Goal: Task Accomplishment & Management: Manage account settings

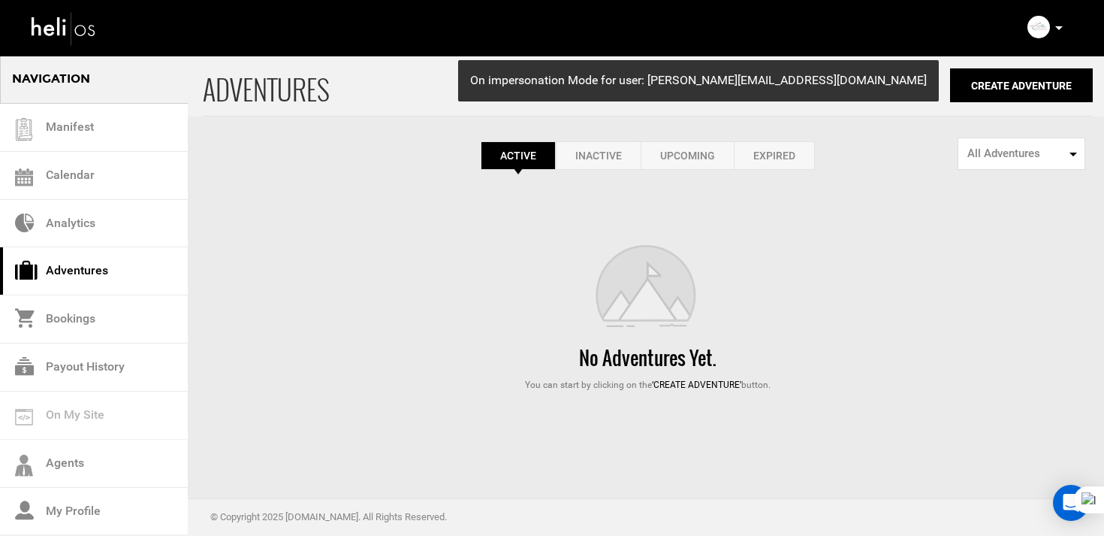
click at [1043, 28] on img at bounding box center [1039, 27] width 23 height 23
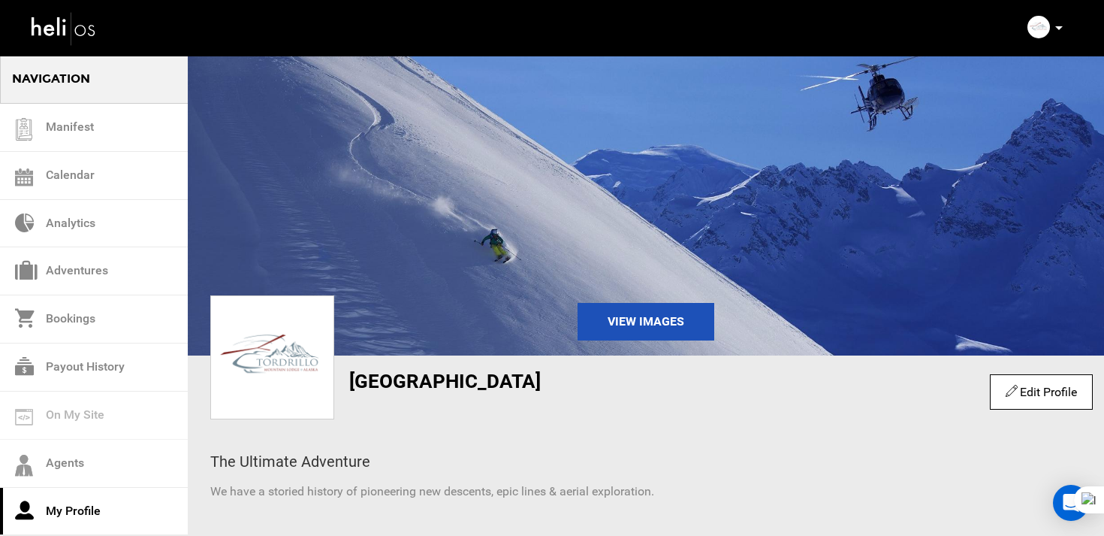
click at [91, 26] on img at bounding box center [64, 28] width 68 height 40
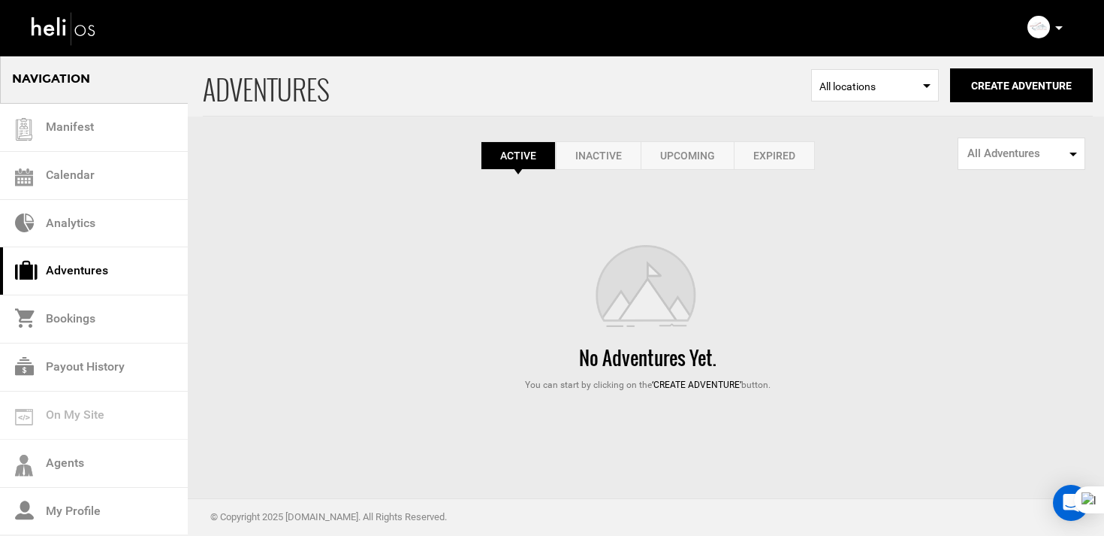
click at [751, 152] on link "Expired" at bounding box center [774, 155] width 81 height 29
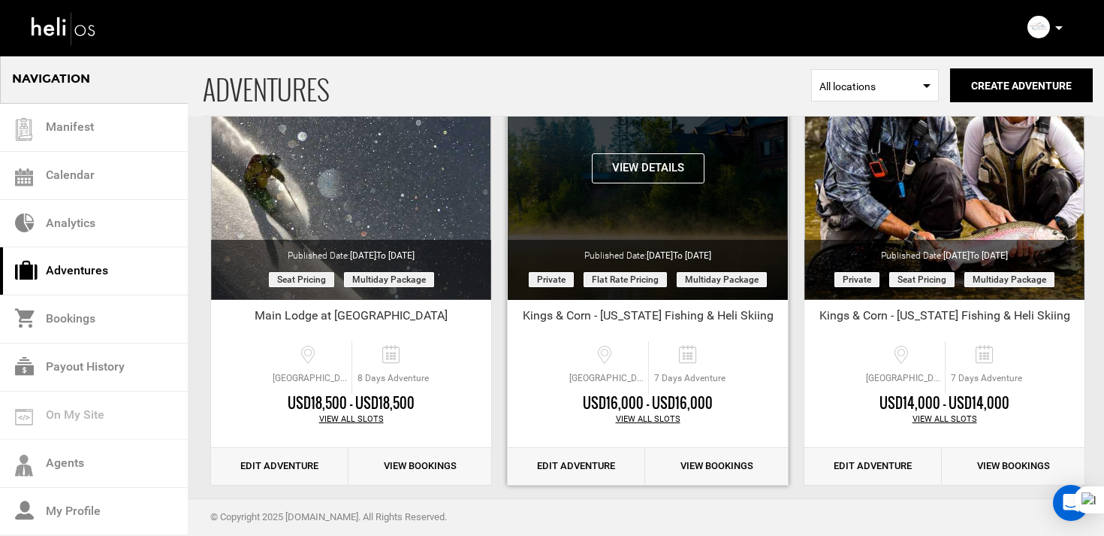
scroll to position [170, 0]
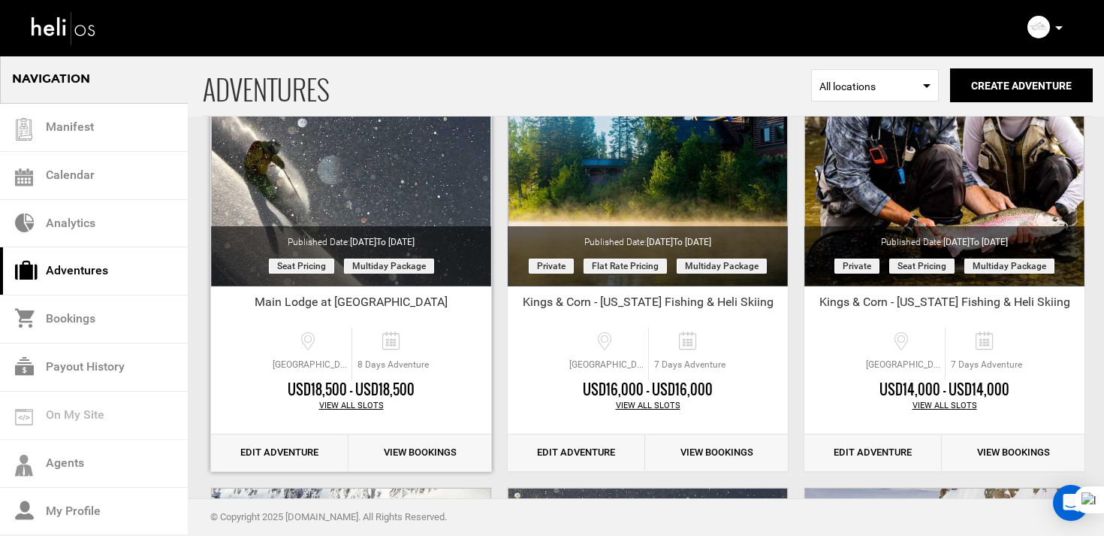
click at [292, 450] on link "Edit Adventure" at bounding box center [279, 452] width 137 height 37
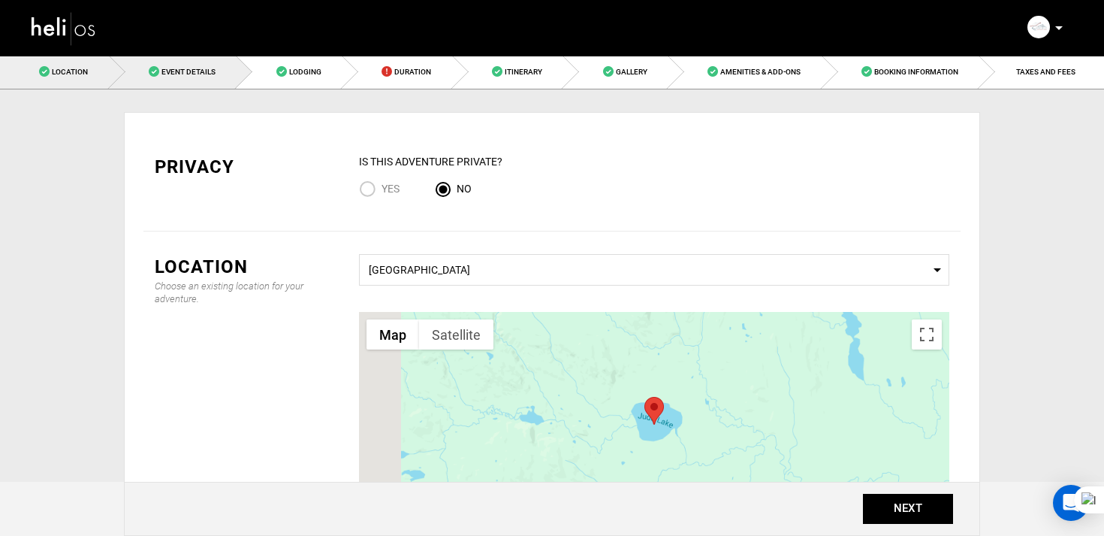
click at [192, 74] on span "Event Details" at bounding box center [188, 72] width 54 height 8
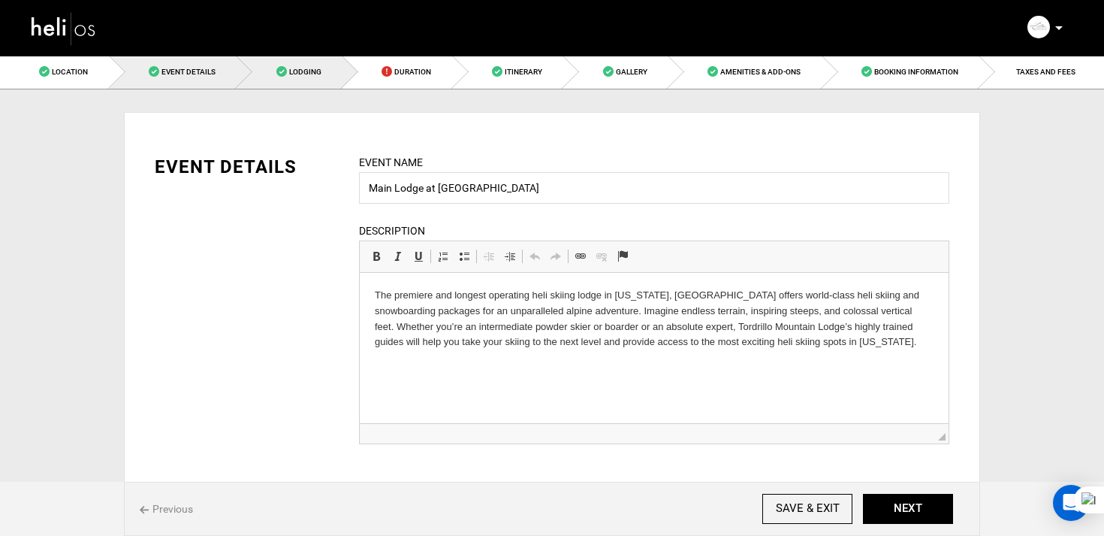
click at [282, 74] on span at bounding box center [281, 71] width 11 height 11
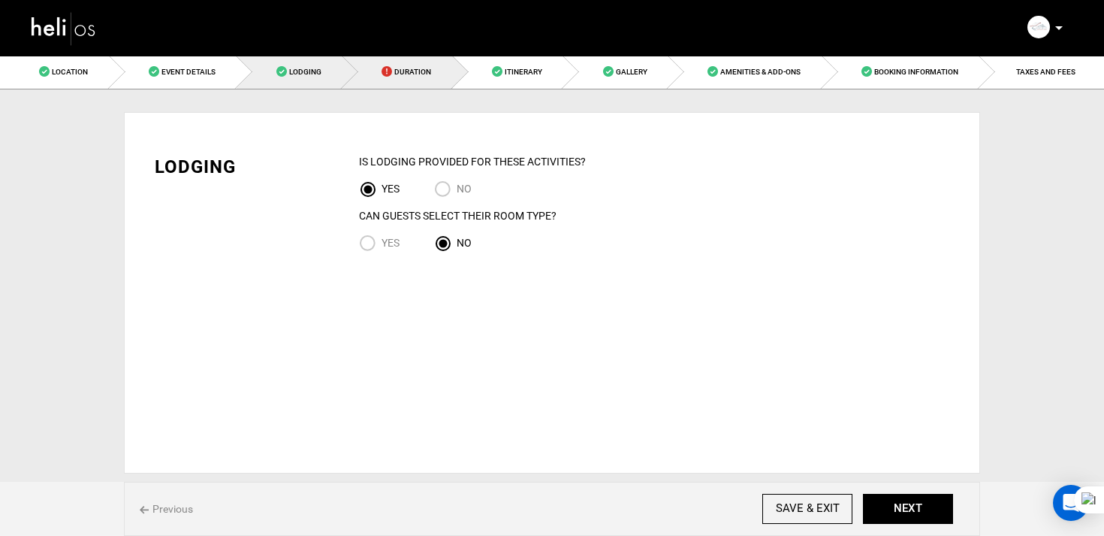
click at [382, 71] on span at bounding box center [387, 71] width 11 height 11
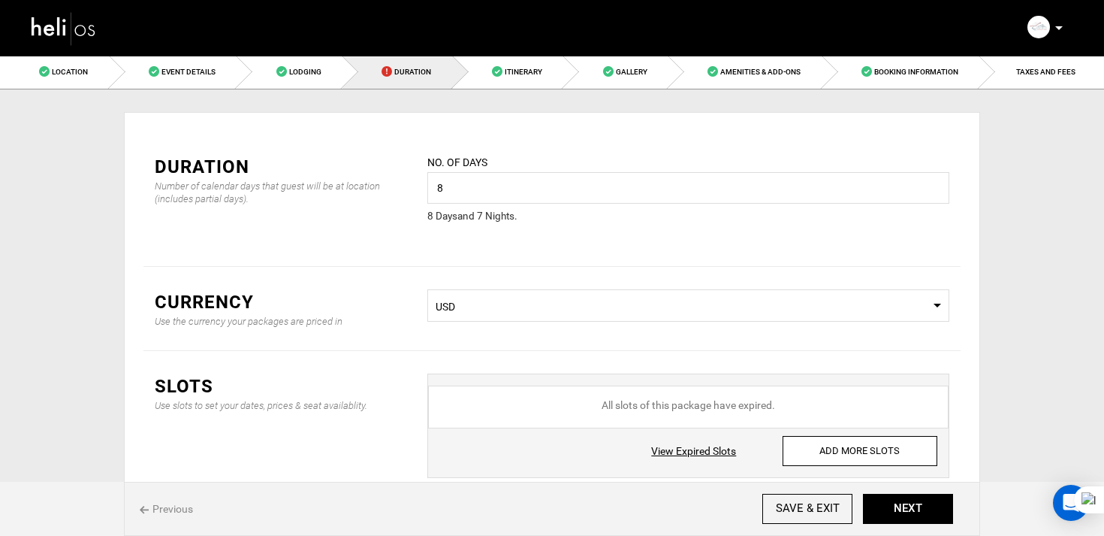
scroll to position [108, 0]
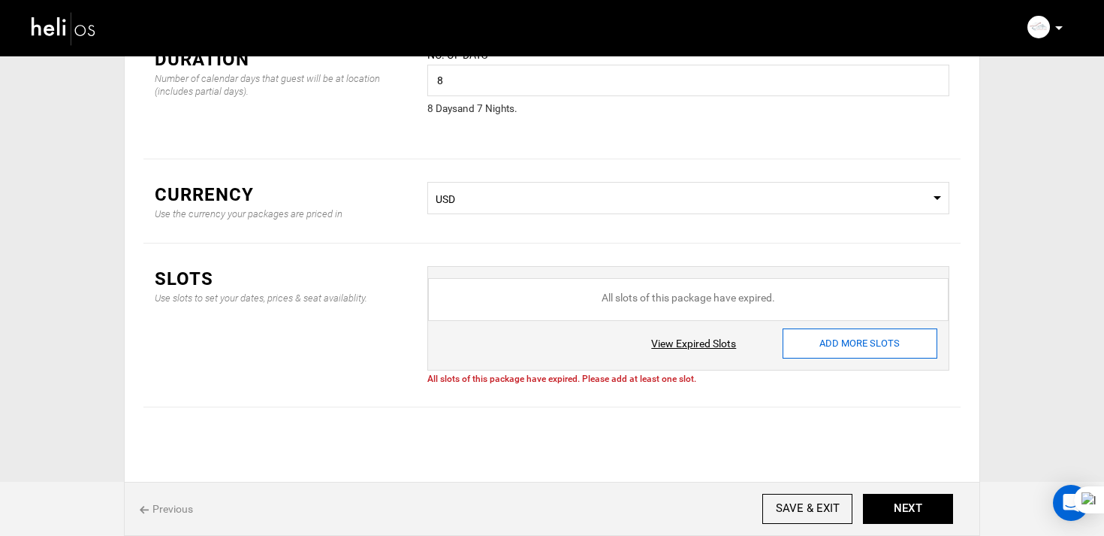
click at [813, 338] on input "ADD MORE SLOTS" at bounding box center [860, 343] width 155 height 30
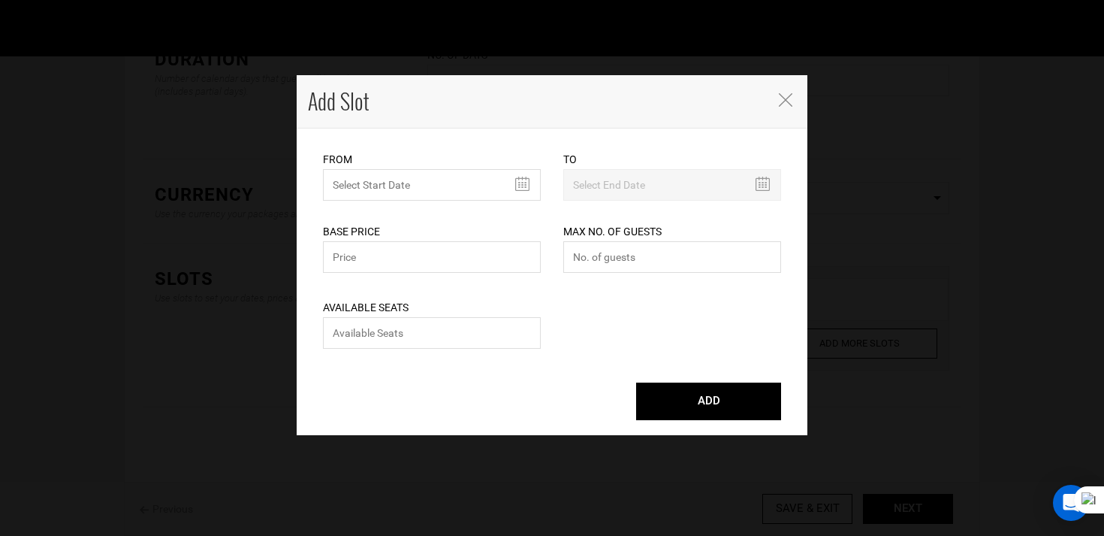
click at [786, 101] on icon "Close" at bounding box center [786, 100] width 14 height 14
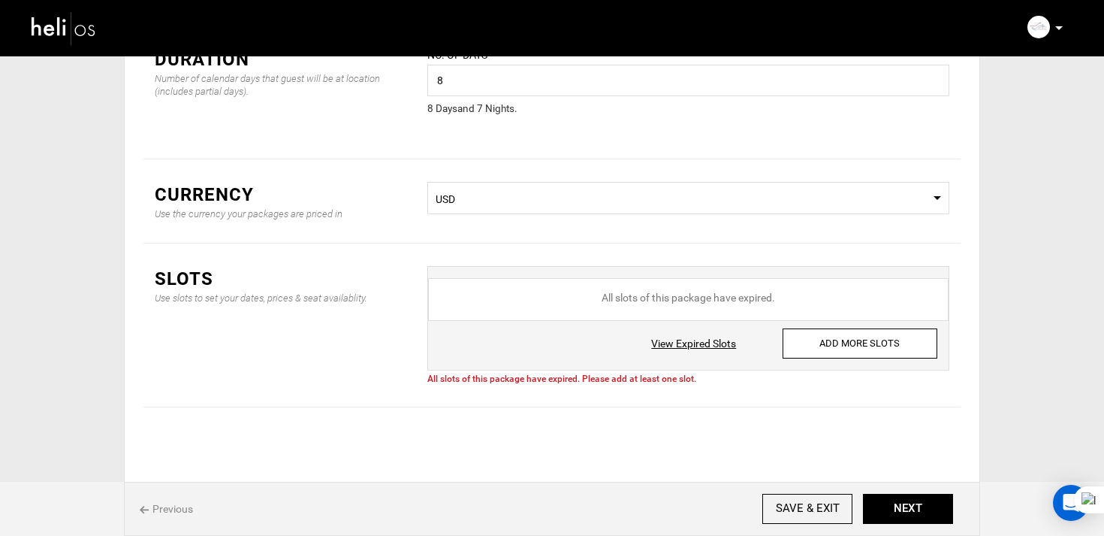
click at [720, 347] on link "View Expired Slots" at bounding box center [693, 343] width 85 height 15
click at [822, 334] on input "ADD MORE SLOTS" at bounding box center [860, 343] width 155 height 30
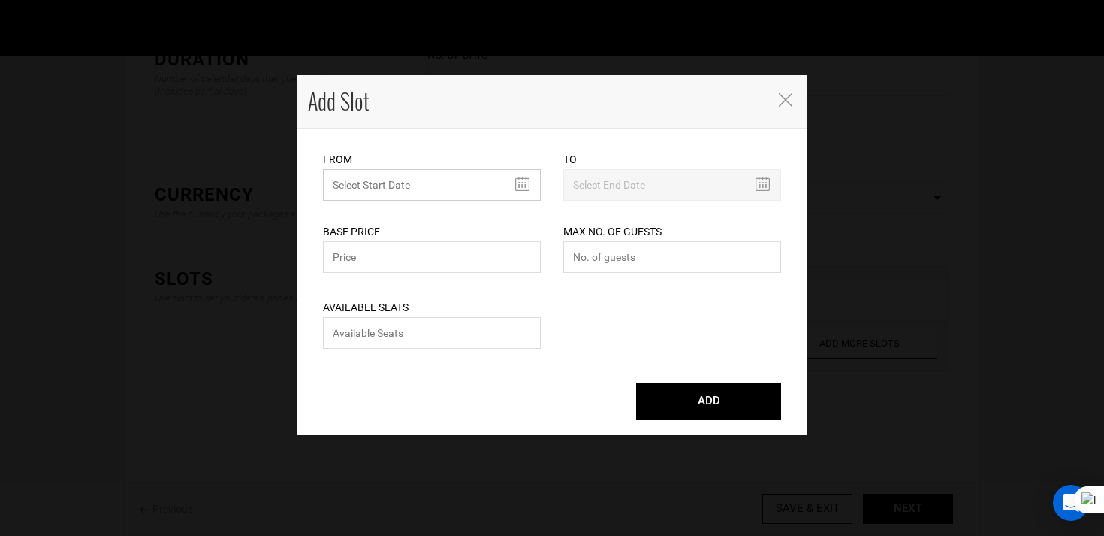
click at [394, 174] on input "text" at bounding box center [432, 185] width 218 height 32
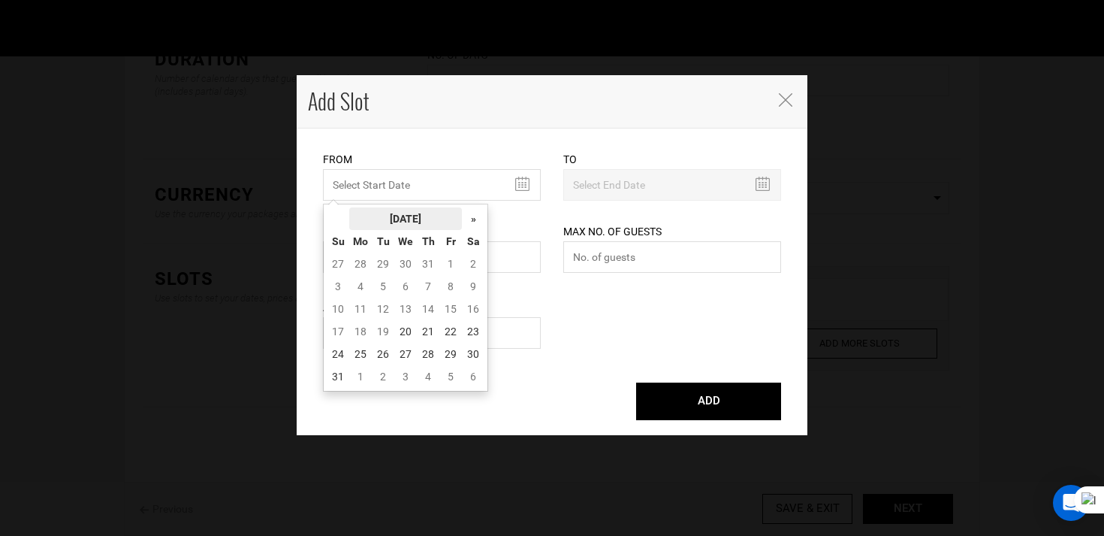
click at [415, 218] on th "[DATE]" at bounding box center [405, 218] width 113 height 23
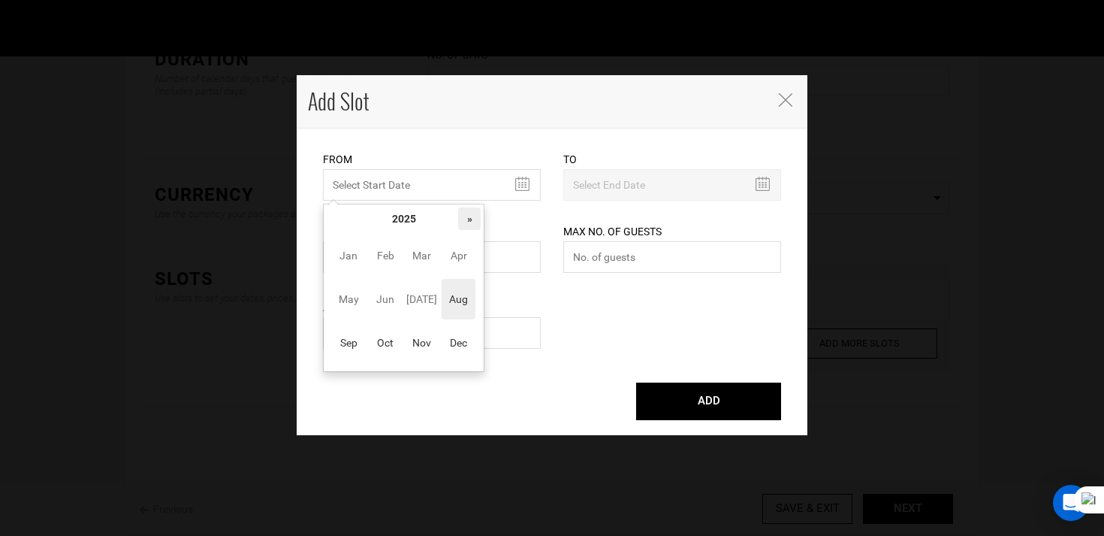
click at [472, 222] on th "»" at bounding box center [469, 218] width 23 height 23
click at [459, 260] on span "Apr" at bounding box center [459, 255] width 34 height 41
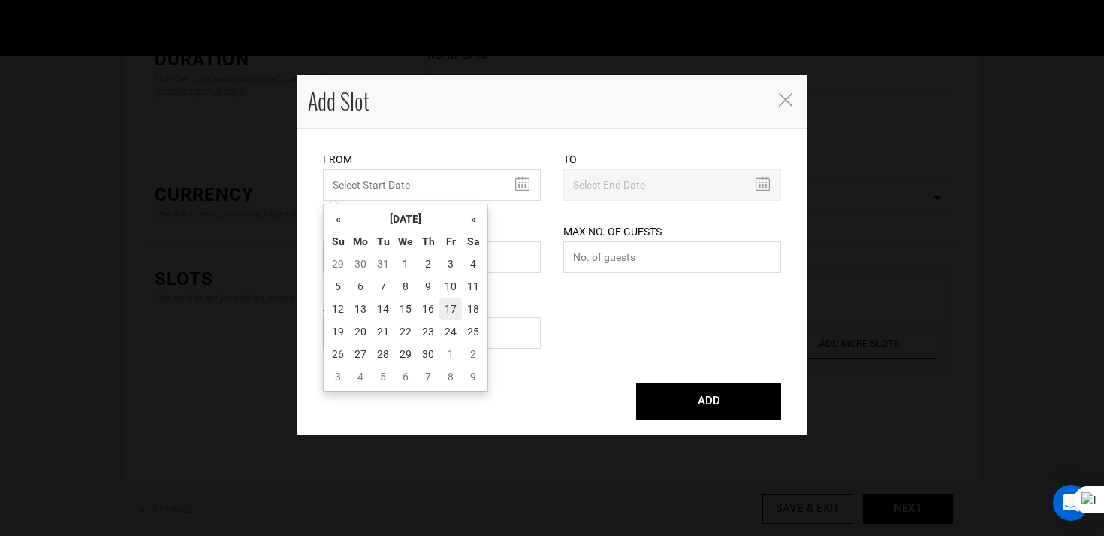
click at [452, 305] on td "17" at bounding box center [450, 308] width 23 height 23
type input "[DATE]"
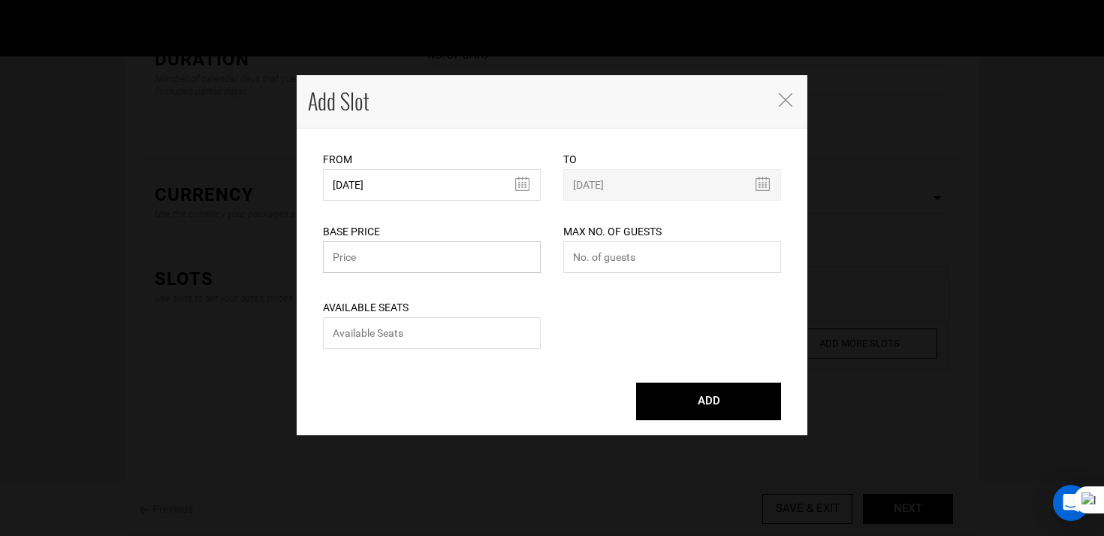
click at [458, 264] on input "text" at bounding box center [432, 257] width 218 height 32
type input "18500"
type input "0"
click at [636, 382] on button "ADD" at bounding box center [708, 401] width 145 height 38
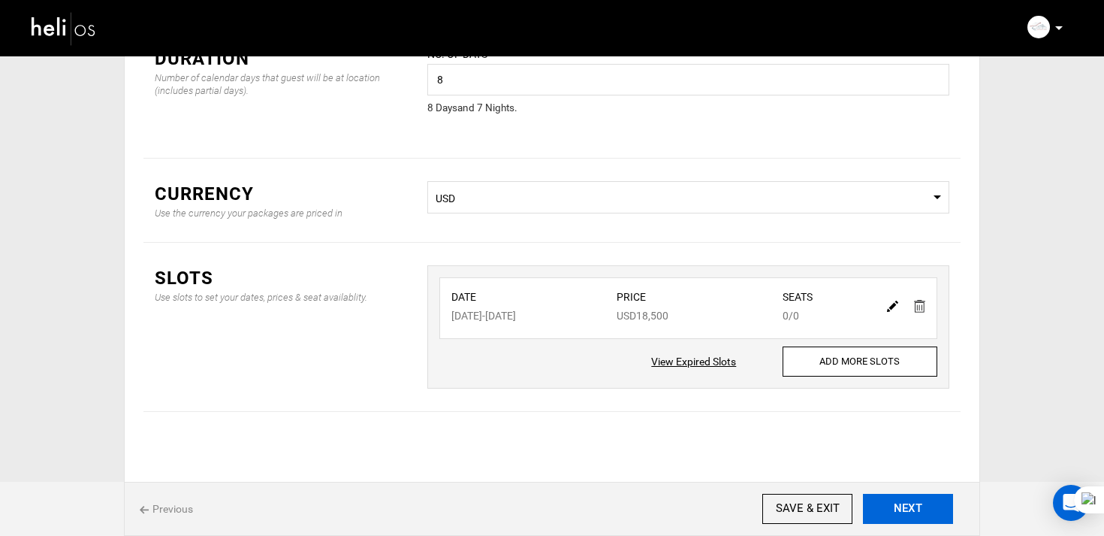
click at [922, 516] on button "NEXT" at bounding box center [908, 508] width 90 height 30
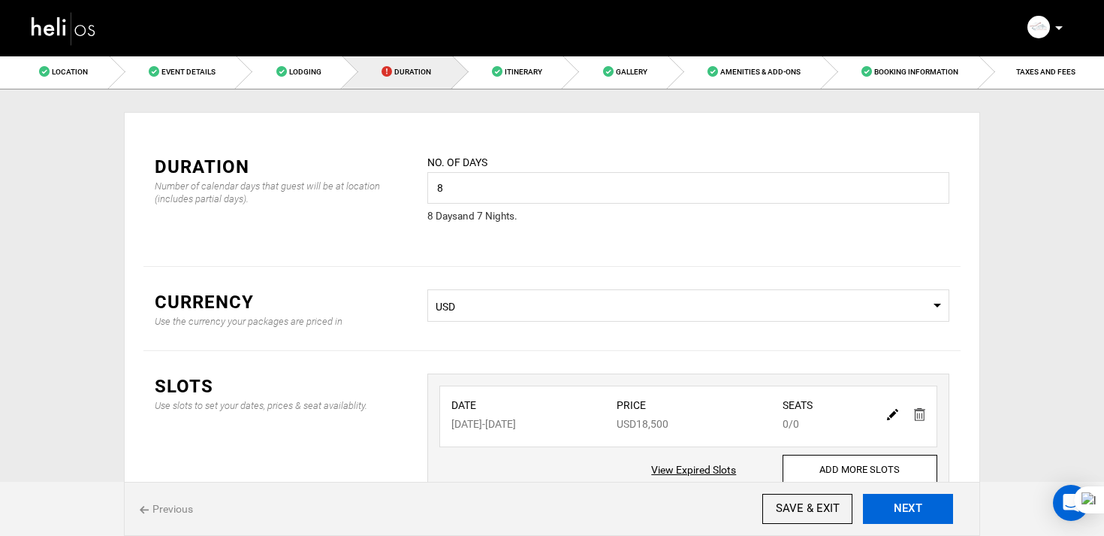
click at [922, 516] on button "NEXT" at bounding box center [908, 508] width 90 height 30
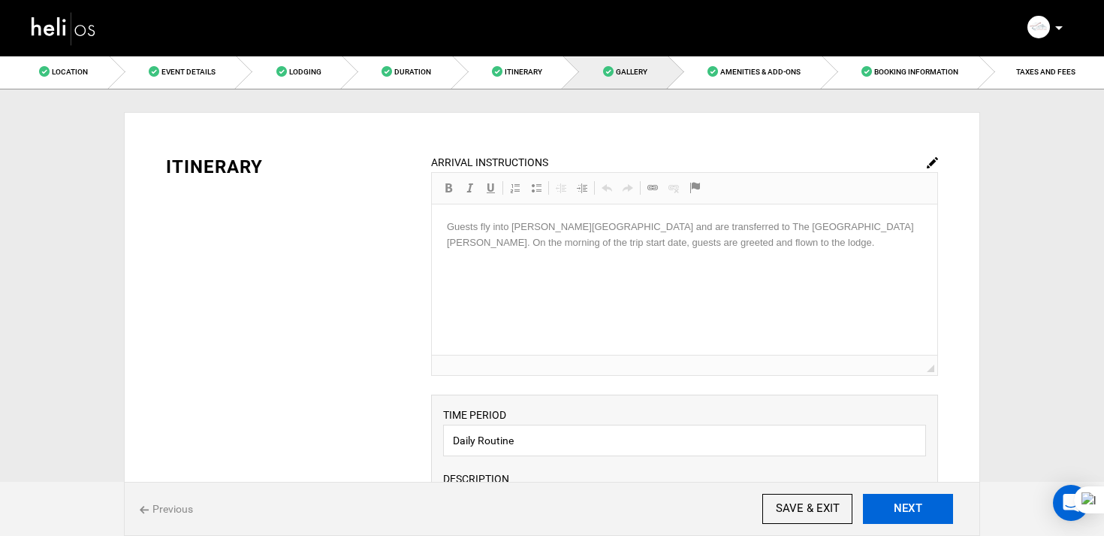
click at [922, 516] on button "NEXT" at bounding box center [908, 508] width 90 height 30
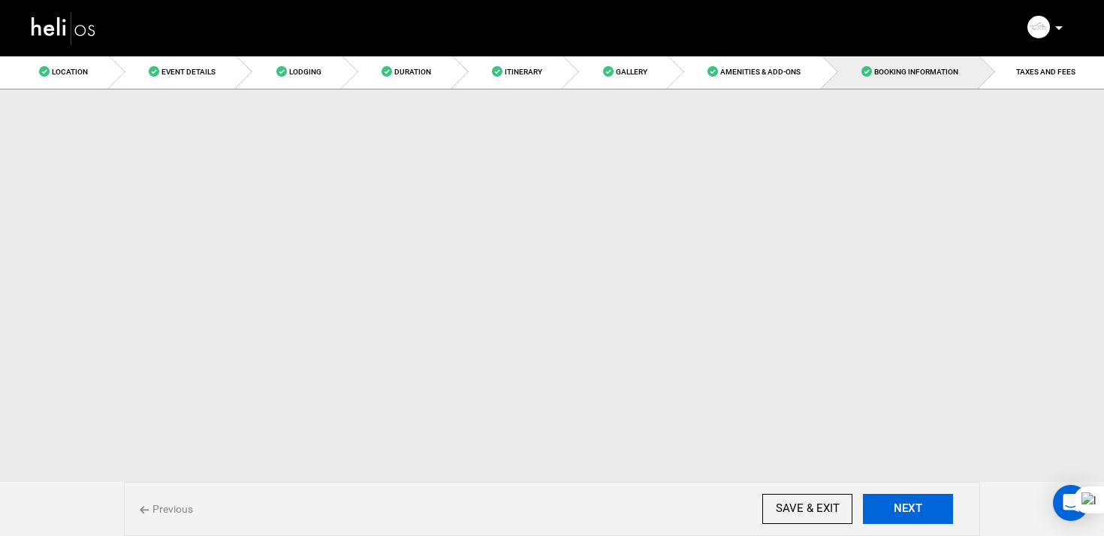
click at [922, 516] on button "NEXT" at bounding box center [908, 508] width 90 height 30
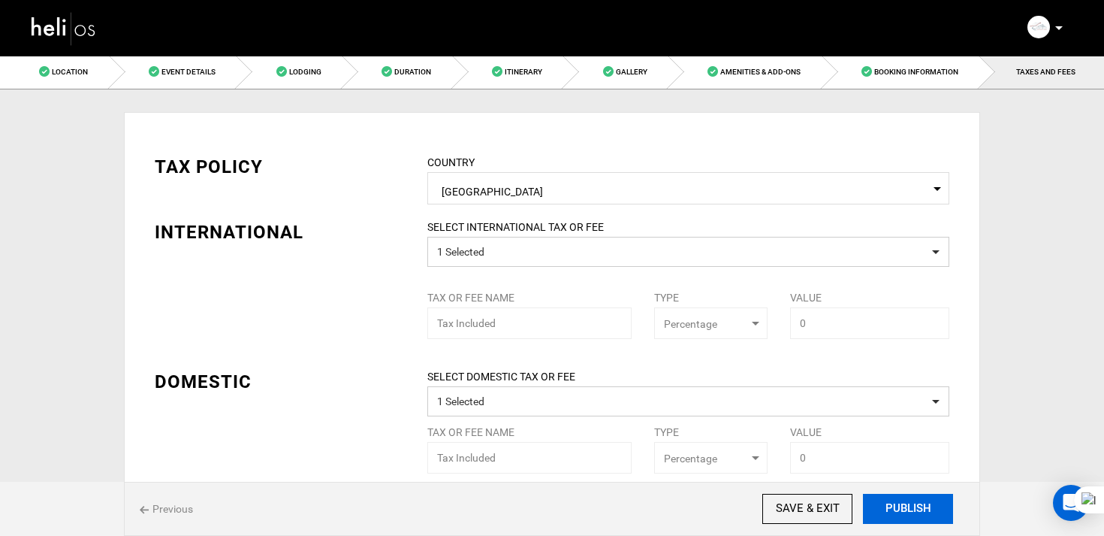
click at [922, 516] on button "PUBLISH" at bounding box center [908, 508] width 90 height 30
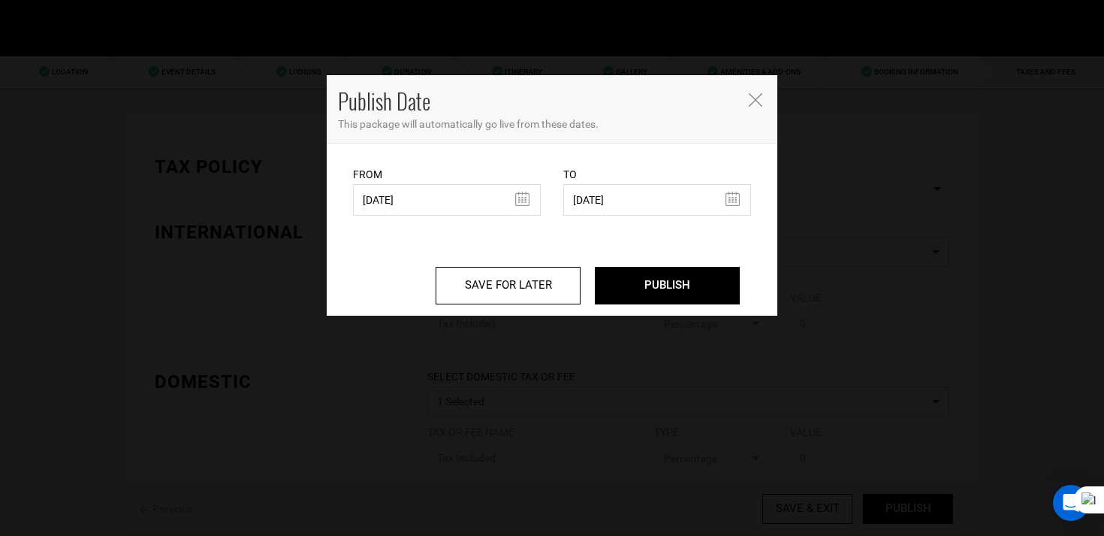
click at [750, 101] on icon "Close" at bounding box center [756, 100] width 14 height 14
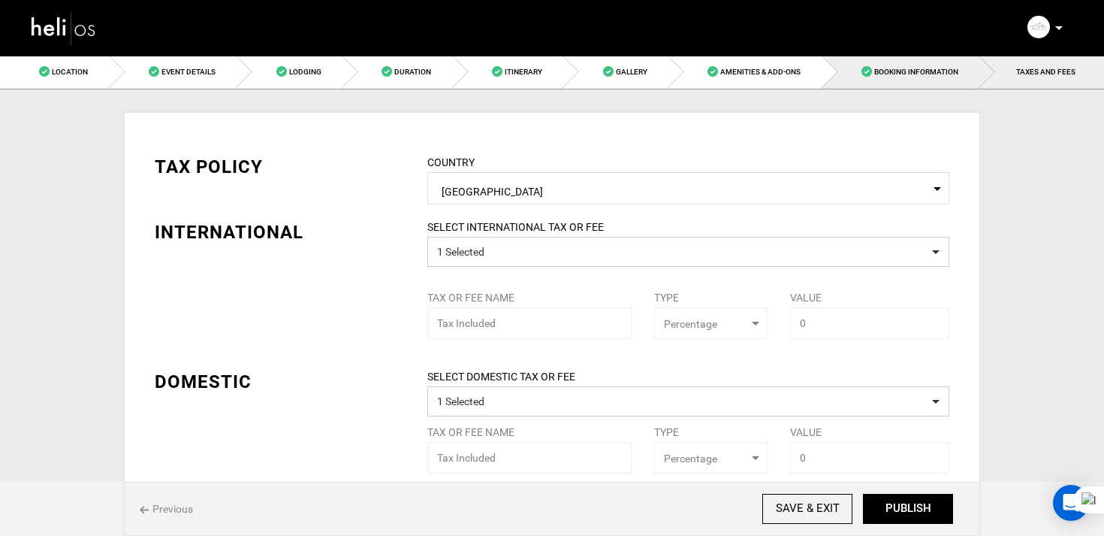
click at [885, 72] on span "Booking Information" at bounding box center [916, 72] width 84 height 8
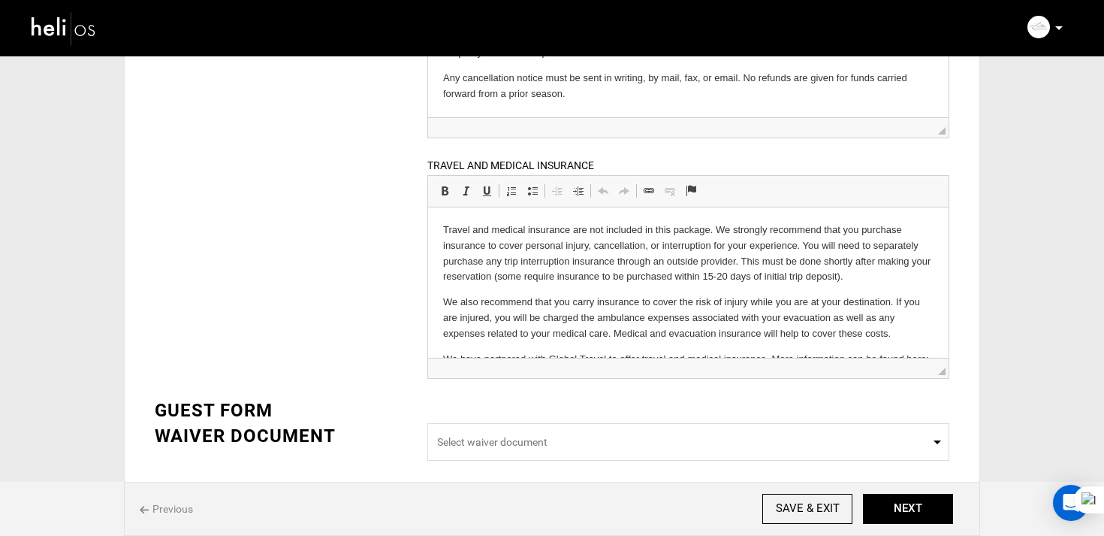
scroll to position [40, 0]
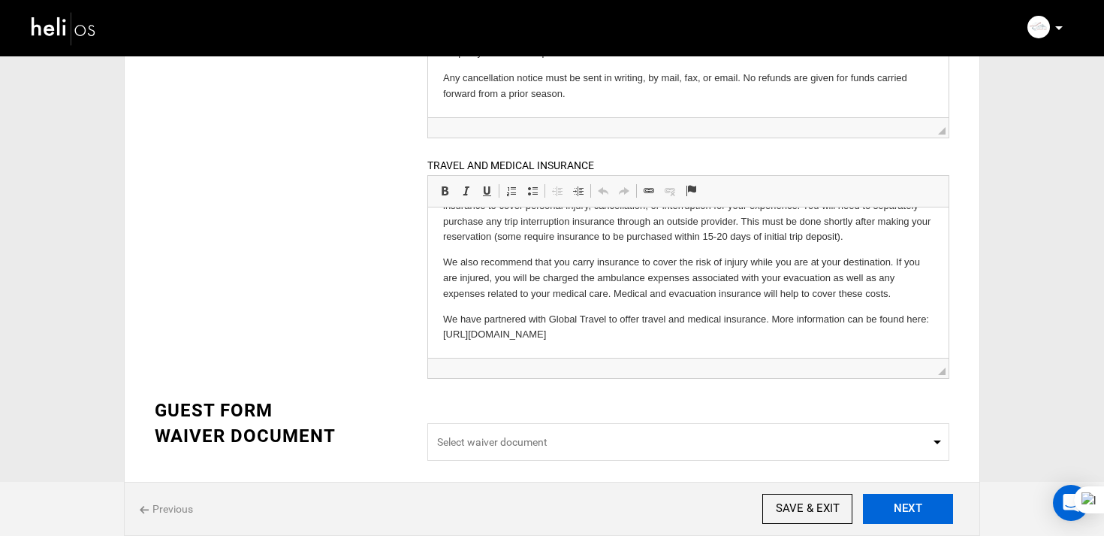
click at [934, 515] on button "NEXT" at bounding box center [908, 508] width 90 height 30
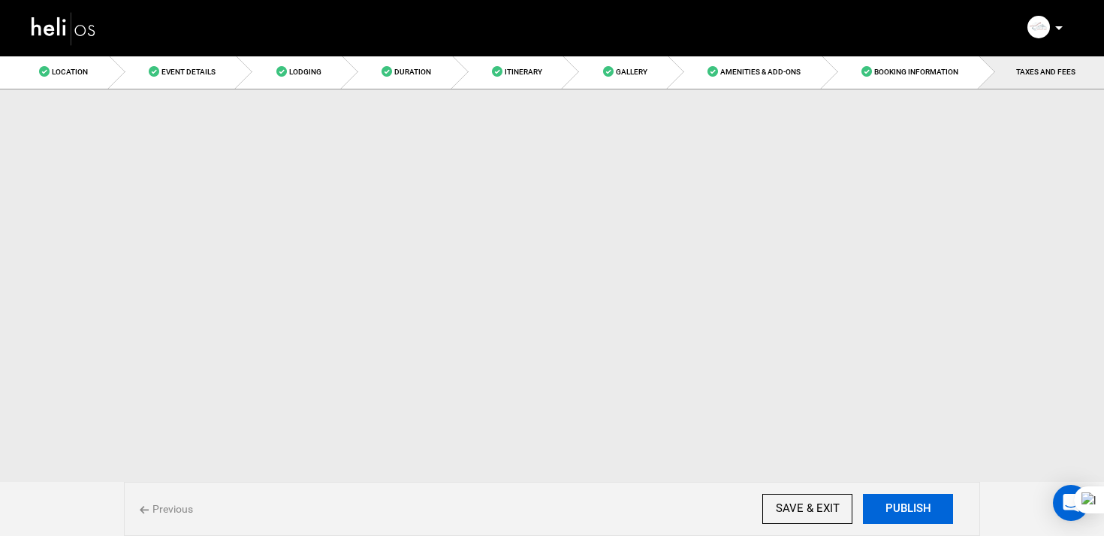
click at [934, 515] on button "PUBLISH" at bounding box center [908, 508] width 90 height 30
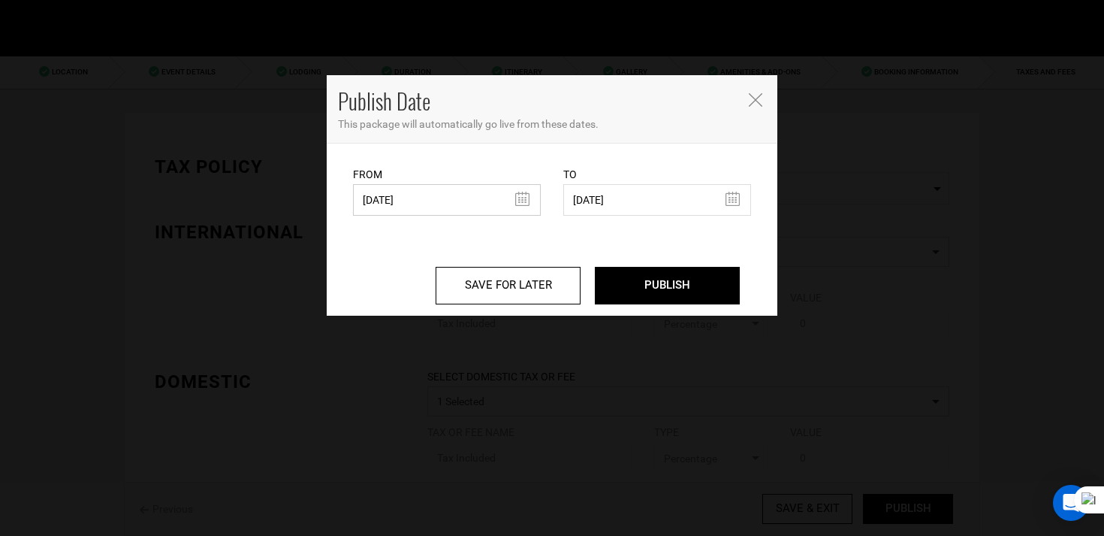
click at [376, 193] on input "[DATE]" at bounding box center [447, 200] width 188 height 32
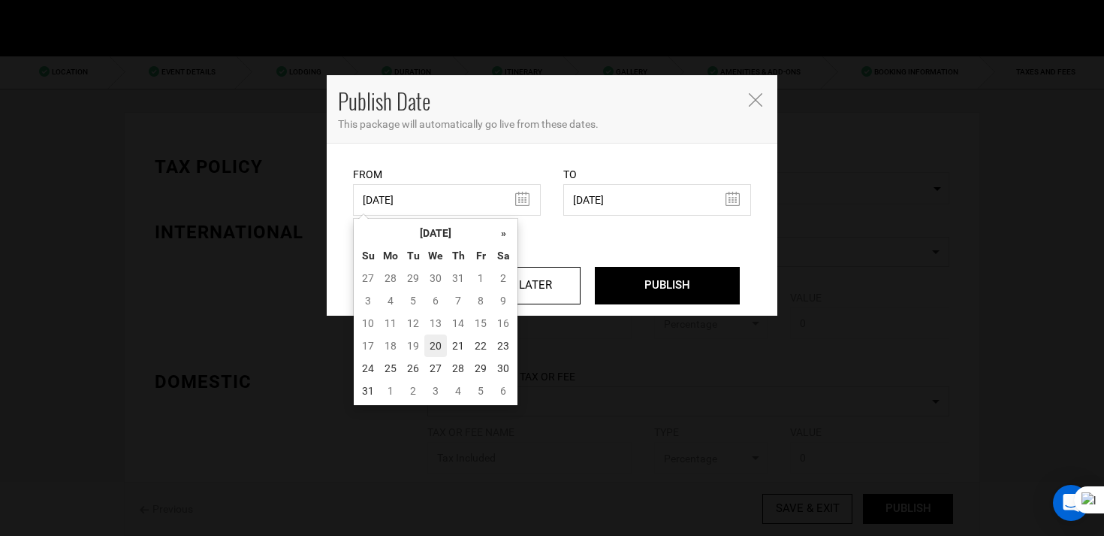
click at [438, 342] on td "20" at bounding box center [435, 345] width 23 height 23
type input "[DATE]"
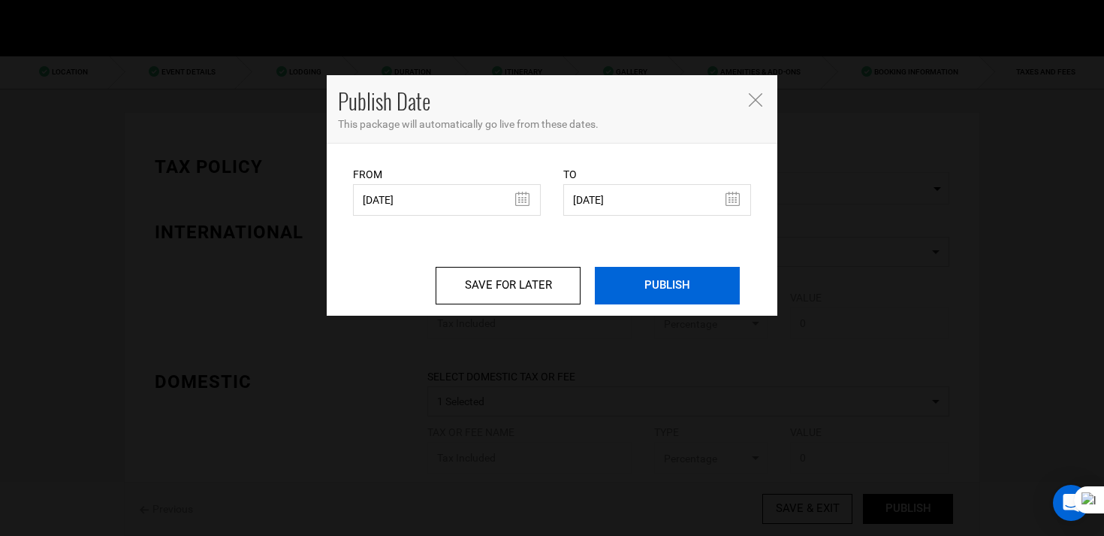
click at [688, 288] on input "PUBLISH" at bounding box center [667, 286] width 145 height 38
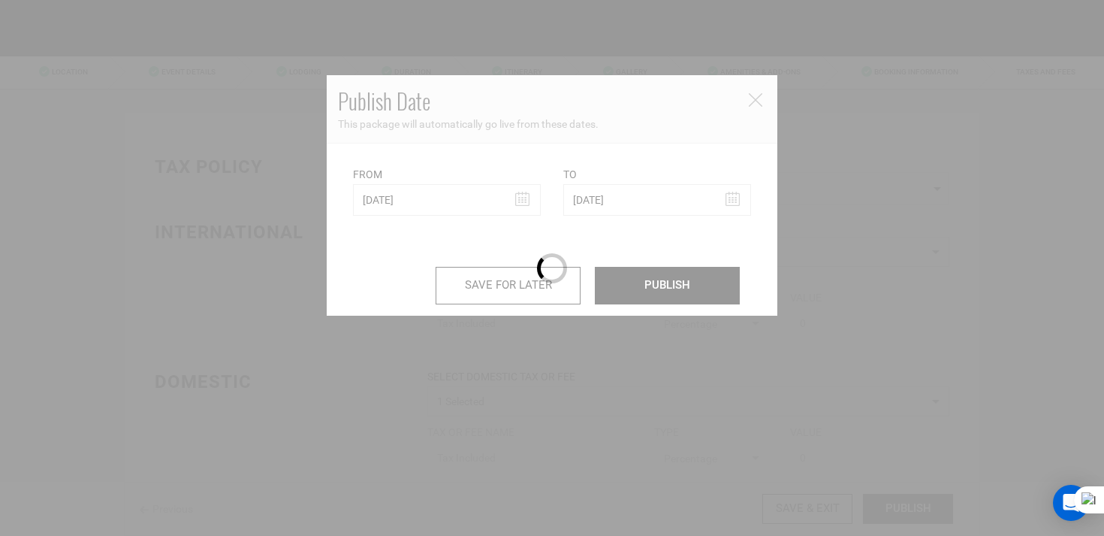
click at [0, 0] on input "OK" at bounding box center [0, 0] width 0 height 0
click link "Edit Adventure"
